Goal: Task Accomplishment & Management: Manage account settings

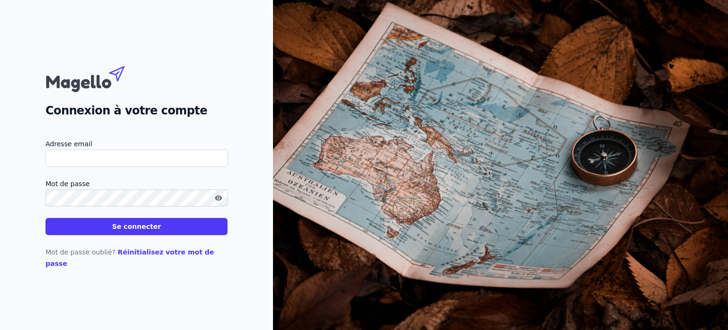
click at [95, 166] on input "Adresse email" at bounding box center [137, 157] width 183 height 17
type input "[EMAIL_ADDRESS][DOMAIN_NAME]"
click at [222, 202] on icon "button" at bounding box center [219, 198] width 8 height 8
click at [82, 231] on button "Se connecter" at bounding box center [137, 226] width 182 height 17
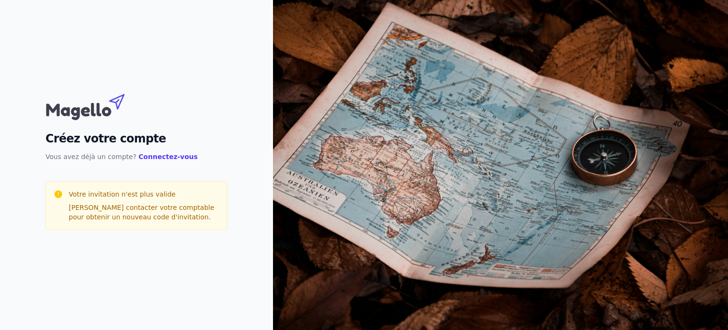
click at [165, 157] on link "Connectez-vous" at bounding box center [167, 157] width 59 height 8
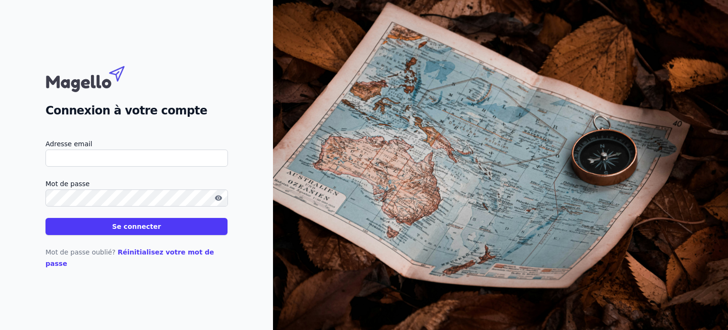
click at [165, 157] on input "Adresse email" at bounding box center [137, 157] width 183 height 17
